Goal: Task Accomplishment & Management: Manage account settings

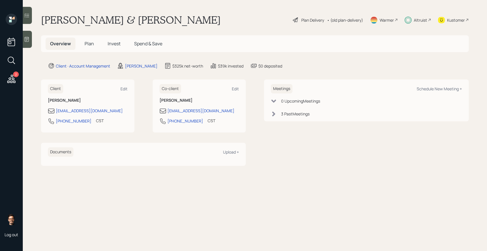
click at [30, 18] on div at bounding box center [27, 15] width 9 height 17
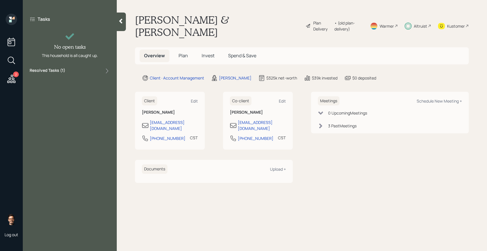
click at [87, 69] on div "Resolved Tasks ( 1 )" at bounding box center [70, 70] width 80 height 7
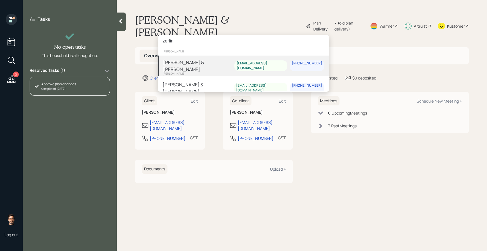
type input "zerlini"
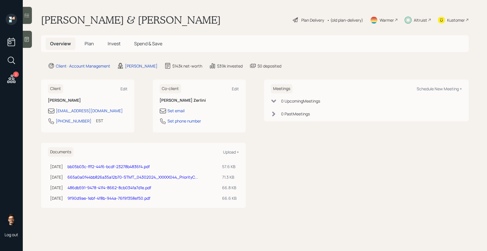
click at [28, 16] on icon at bounding box center [27, 16] width 6 height 6
